Goal: Transaction & Acquisition: Purchase product/service

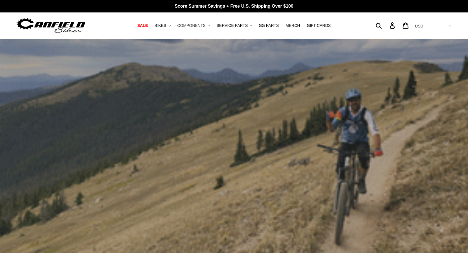
click at [206, 29] on button "COMPONENTS .cls-1{fill:#231f20}" at bounding box center [194, 26] width 38 height 8
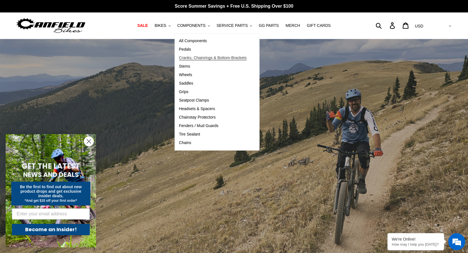
click at [192, 57] on span "Cranks, Chainrings & Bottom-Brackets" at bounding box center [213, 57] width 68 height 5
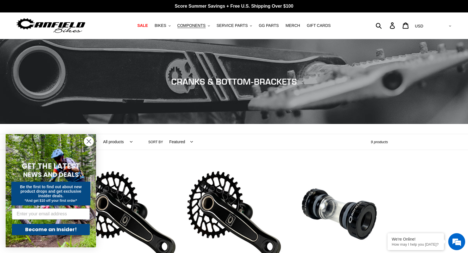
click at [86, 140] on circle "Close dialog" at bounding box center [88, 141] width 9 height 9
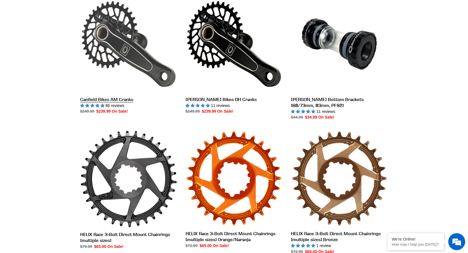
scroll to position [170, 0]
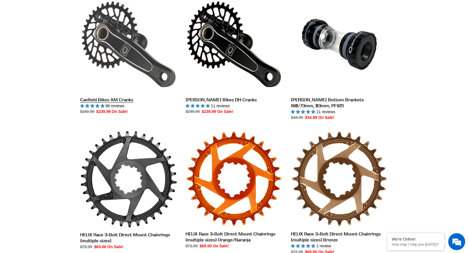
click at [113, 31] on link "Canfield Bikes AM Cranks" at bounding box center [128, 55] width 97 height 119
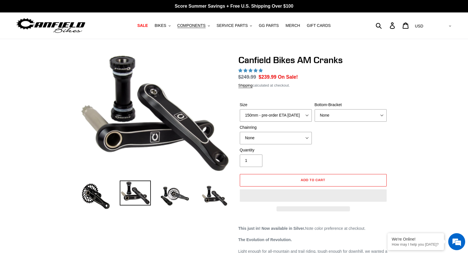
select select "highest-rating"
click at [308, 115] on select "150mm - pre-order ETA 9/30/25 155mm - pre-order ETA 9/30/25 160mm - pre-order E…" at bounding box center [276, 115] width 72 height 12
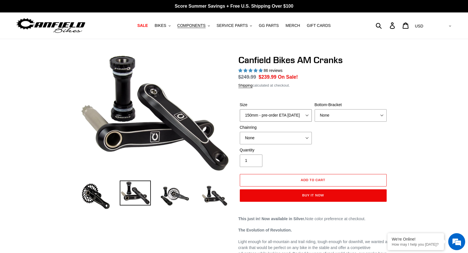
select select "160mm - pre-order ETA 9/30/25"
click at [240, 109] on select "150mm - pre-order ETA 9/30/25 155mm - pre-order ETA 9/30/25 160mm - pre-order E…" at bounding box center [276, 115] width 72 height 12
click at [331, 116] on select "None BSA Threaded 68/73mm Press Fit PF92" at bounding box center [351, 115] width 72 height 12
select select "BSA Threaded 68/73mm"
click at [315, 109] on select "None BSA Threaded 68/73mm Press Fit PF92" at bounding box center [351, 115] width 72 height 12
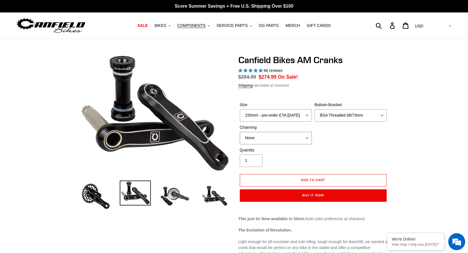
click at [270, 142] on select "None 30t Round (Boost 148) 30t Oval (Boost 148) 32t Round (Boost 148) 32t Oval …" at bounding box center [276, 138] width 72 height 12
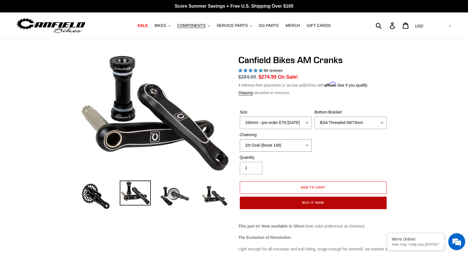
click at [240, 139] on select "None 30t Round (Boost 148) 30t Oval (Boost 148) 32t Round (Boost 148) 32t Oval …" at bounding box center [276, 145] width 72 height 12
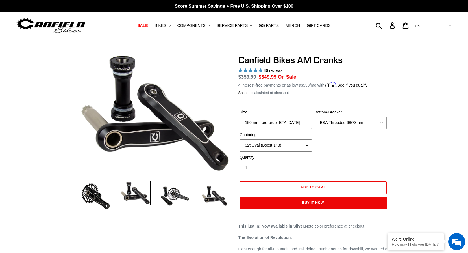
click at [300, 145] on select "None 30t Round (Boost 148) 30t Oval (Boost 148) 32t Round (Boost 148) 32t Oval …" at bounding box center [276, 145] width 72 height 12
select select "None"
click at [240, 139] on select "None 30t Round (Boost 148) 30t Oval (Boost 148) 32t Round (Boost 148) 32t Oval …" at bounding box center [276, 145] width 72 height 12
click at [217, 192] on img at bounding box center [214, 195] width 31 height 31
